Goal: Communication & Community: Answer question/provide support

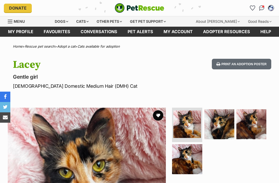
click at [263, 8] on img "Conversations" at bounding box center [261, 7] width 5 height 5
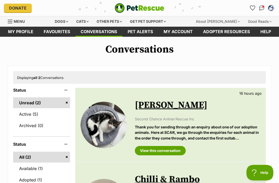
click at [30, 114] on link "Active (5)" at bounding box center [41, 114] width 57 height 11
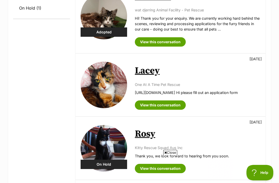
click at [174, 108] on link "View this conversation" at bounding box center [160, 104] width 51 height 9
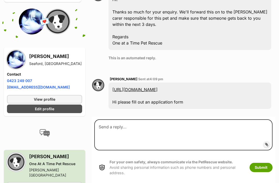
scroll to position [193, 0]
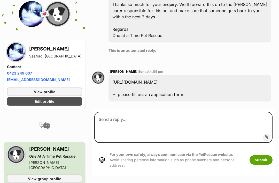
click at [60, 148] on h3 "[PERSON_NAME]" at bounding box center [55, 148] width 53 height 7
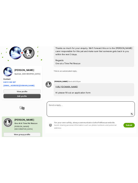
scroll to position [198, 0]
